Goal: Transaction & Acquisition: Purchase product/service

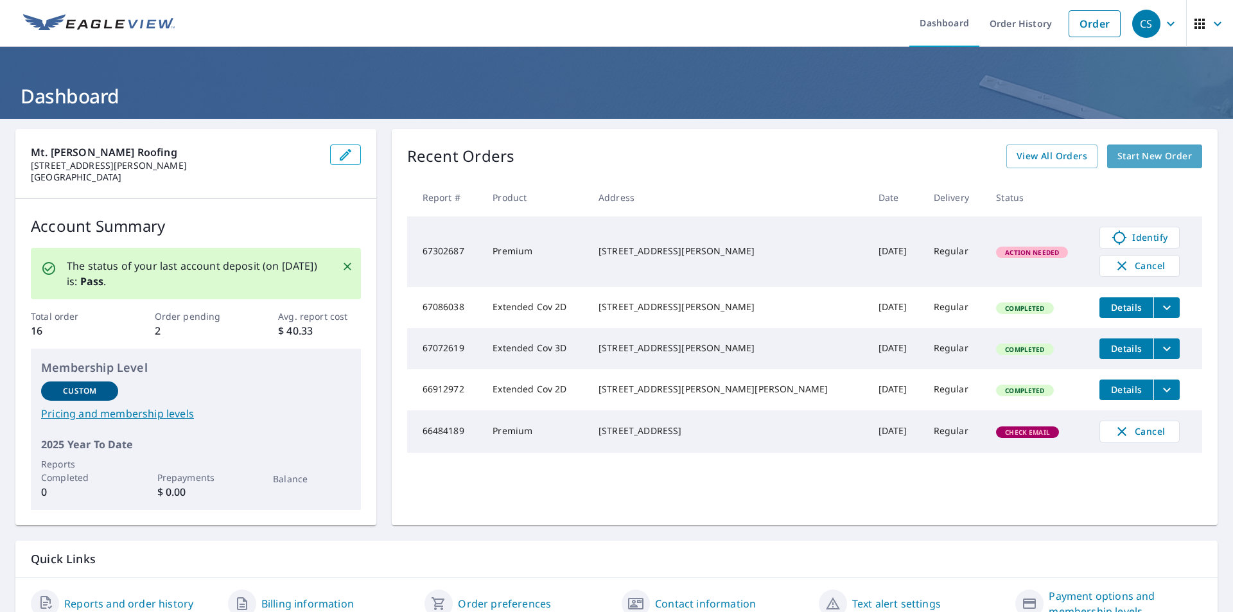
click at [1145, 159] on span "Start New Order" at bounding box center [1154, 156] width 74 height 16
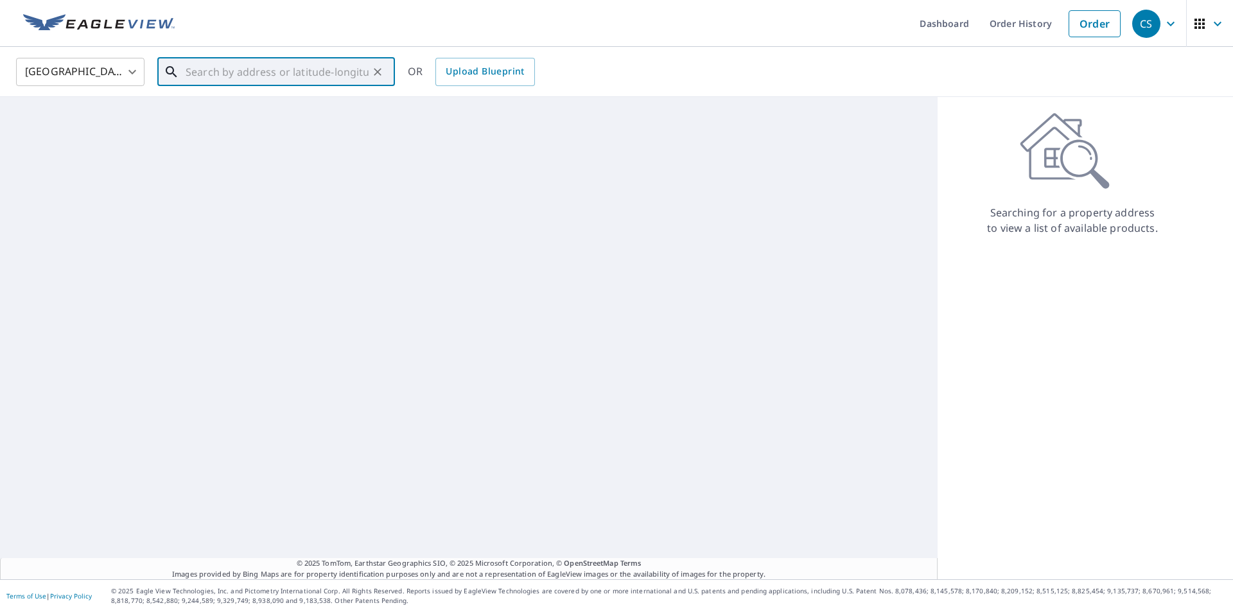
click at [256, 83] on input "text" at bounding box center [277, 72] width 183 height 36
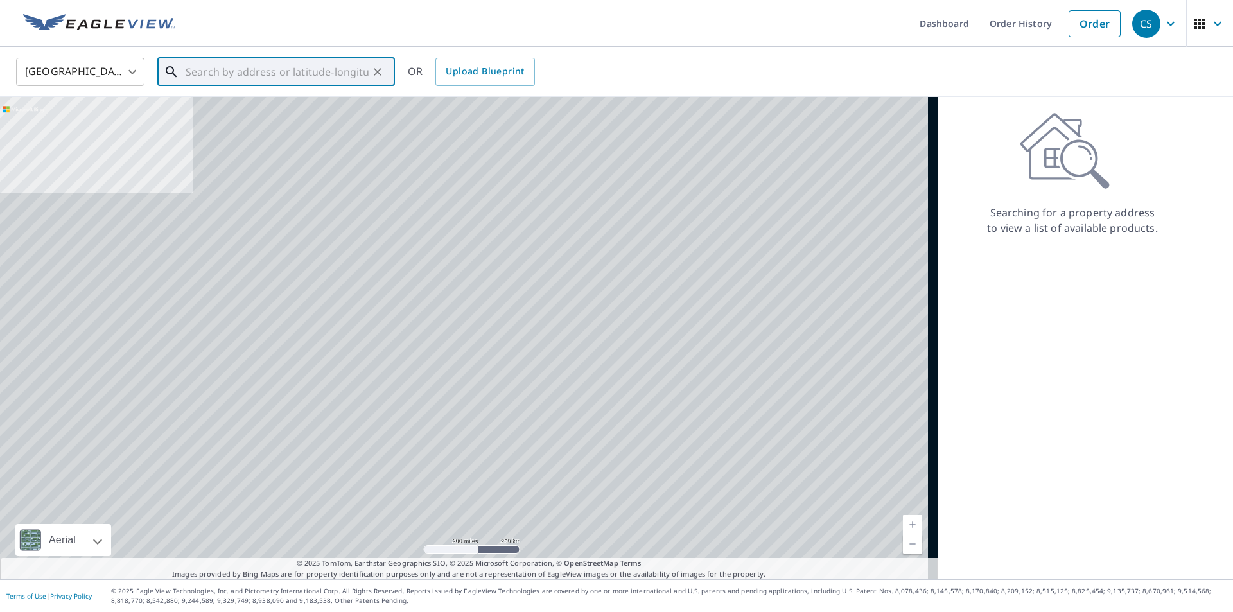
paste input "[STREET_ADDRESS][PERSON_NAME]"
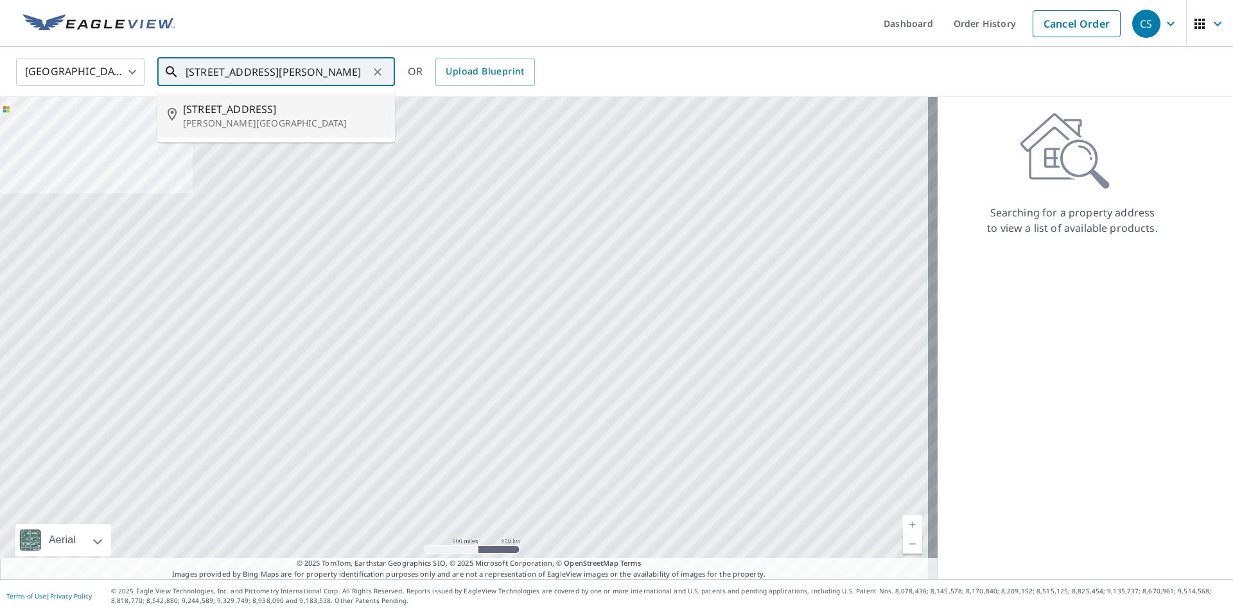
click at [278, 123] on p "[PERSON_NAME][GEOGRAPHIC_DATA]" at bounding box center [284, 123] width 202 height 13
type input "[STREET_ADDRESS][PERSON_NAME]"
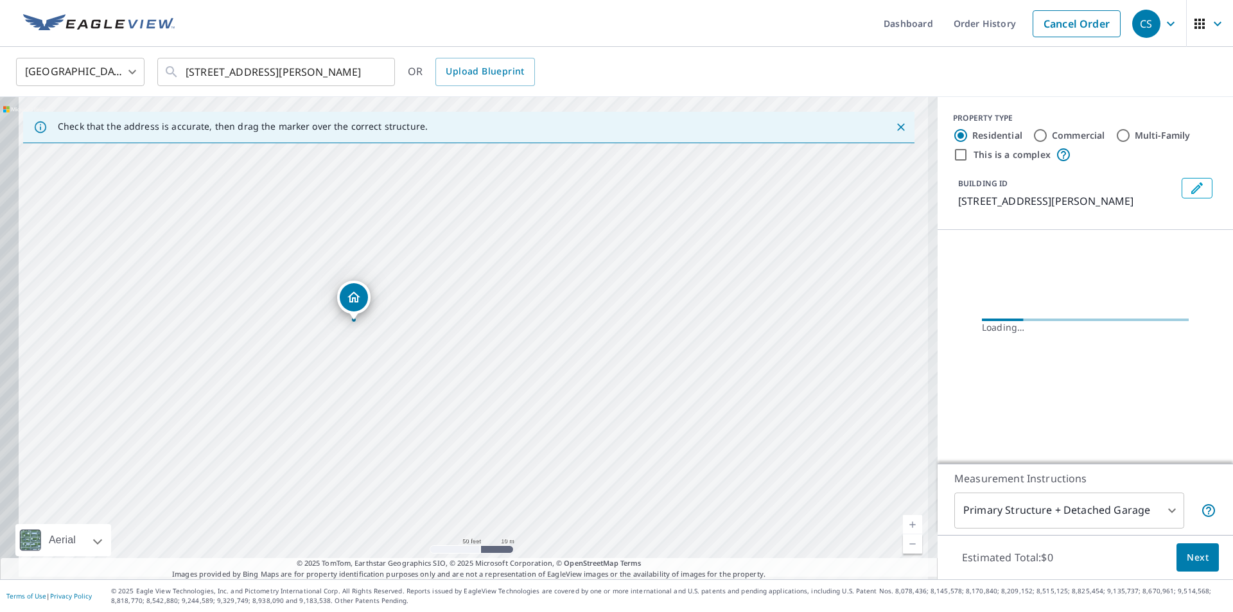
drag, startPoint x: 458, startPoint y: 356, endPoint x: 485, endPoint y: 353, distance: 26.5
click at [485, 353] on div "[STREET_ADDRESS][PERSON_NAME]" at bounding box center [468, 338] width 937 height 482
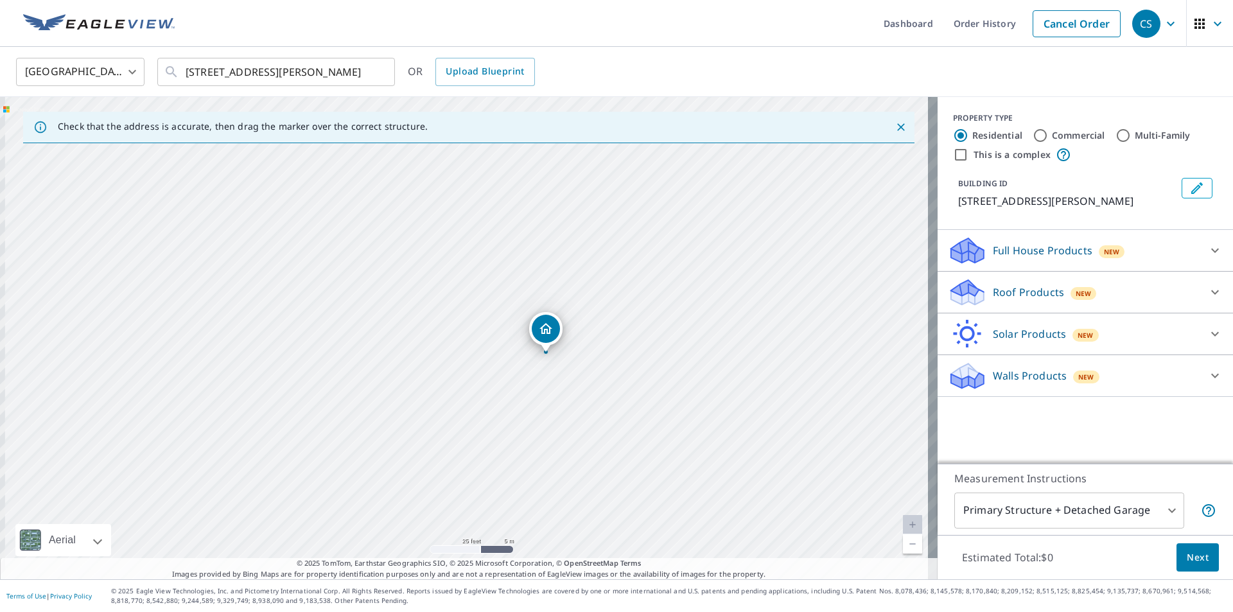
drag, startPoint x: 445, startPoint y: 365, endPoint x: 526, endPoint y: 381, distance: 83.1
click at [526, 381] on div "[STREET_ADDRESS][PERSON_NAME]" at bounding box center [468, 338] width 937 height 482
click at [1104, 288] on div "Roof Products New" at bounding box center [1074, 292] width 252 height 30
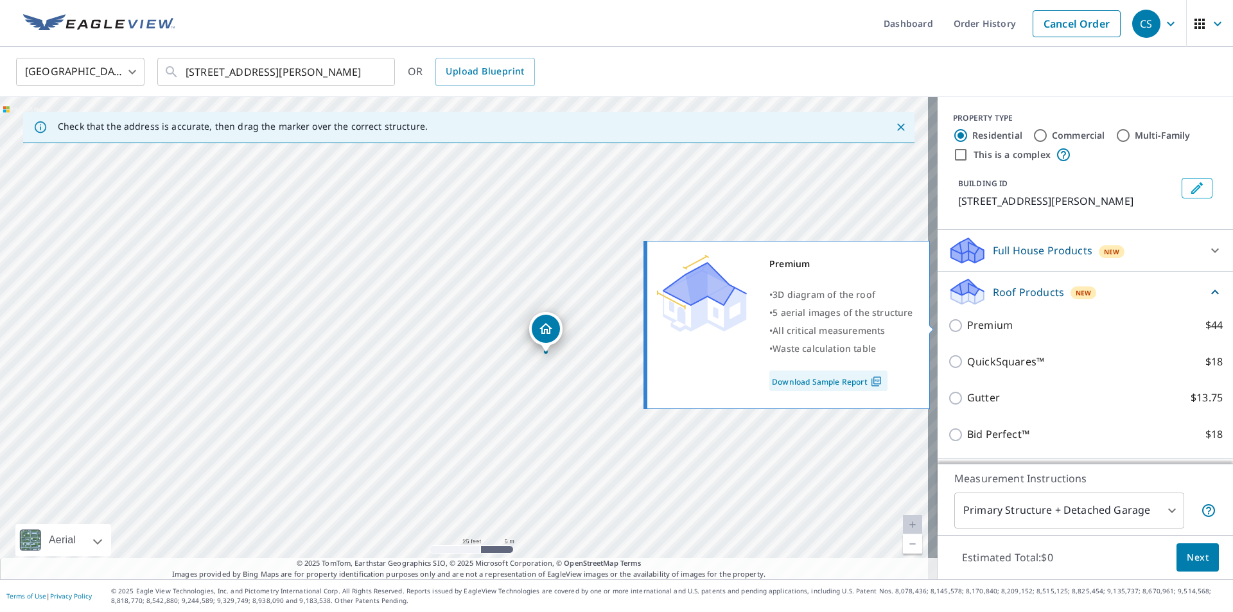
click at [948, 324] on input "Premium $44" at bounding box center [957, 325] width 19 height 15
checkbox input "true"
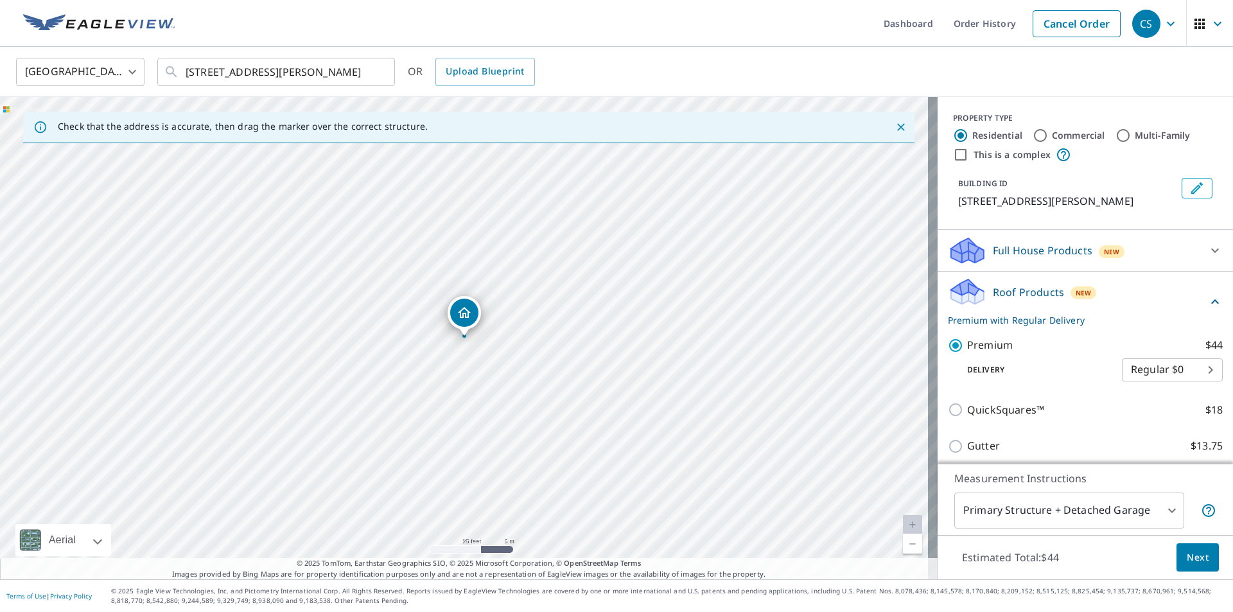
click at [1190, 561] on span "Next" at bounding box center [1198, 558] width 22 height 16
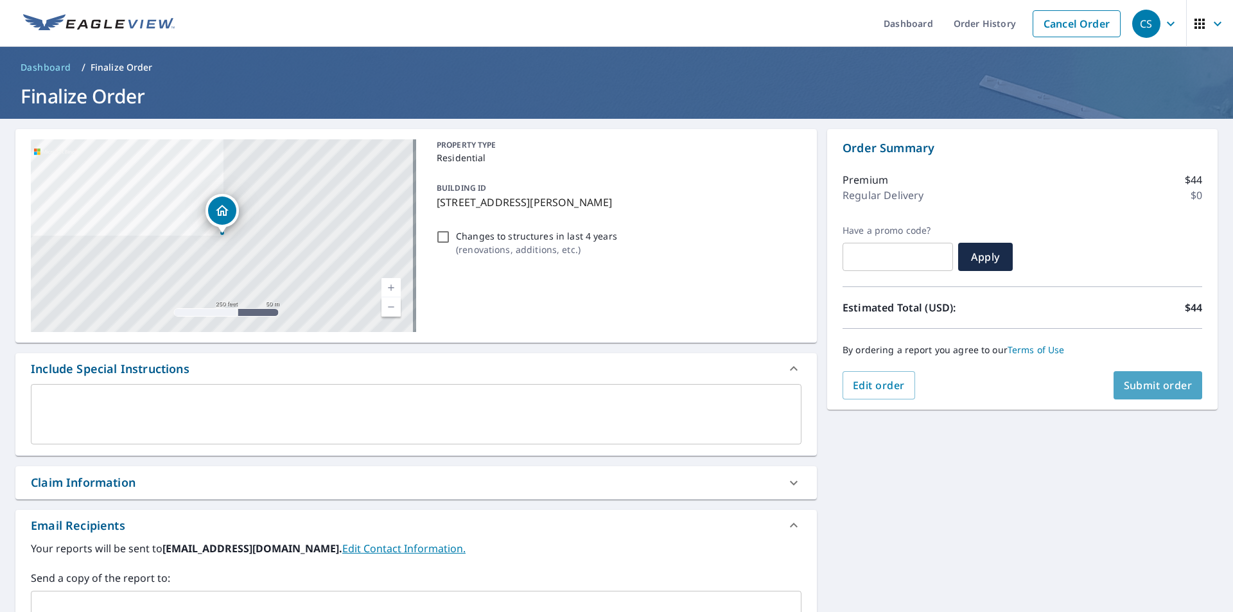
click at [1137, 385] on span "Submit order" at bounding box center [1158, 385] width 69 height 14
checkbox input "true"
